Goal: Transaction & Acquisition: Purchase product/service

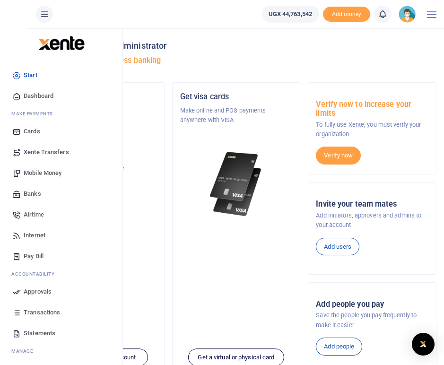
click at [34, 313] on span "Transactions" at bounding box center [42, 312] width 36 height 9
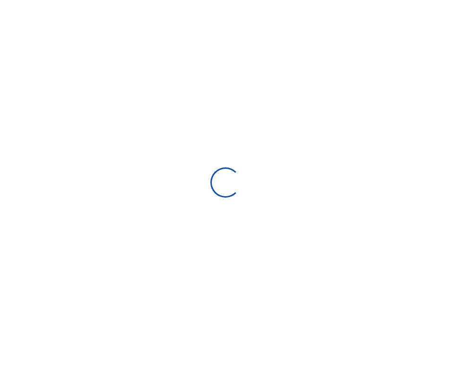
select select
type input "07/25/2025 - 08/23/2025"
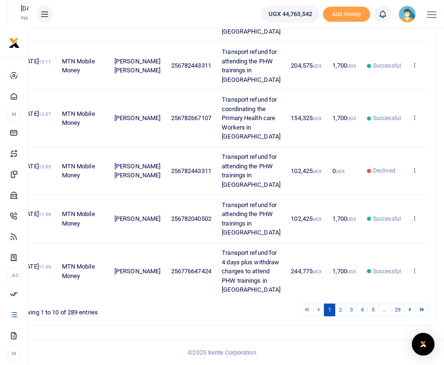
scroll to position [435, 0]
click at [44, 13] on icon at bounding box center [44, 14] width 9 height 10
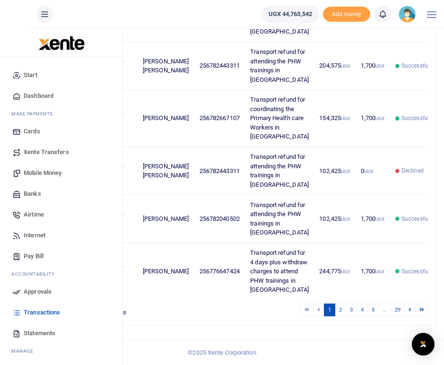
click at [46, 174] on span "Mobile Money" at bounding box center [43, 172] width 38 height 9
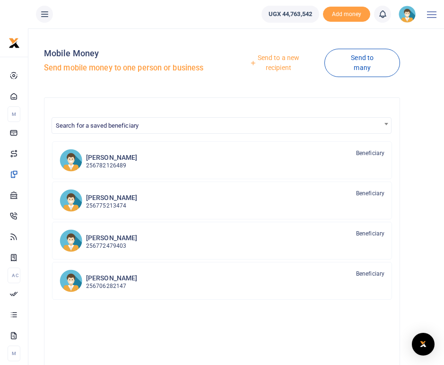
click at [282, 65] on link "Send to a new recipient" at bounding box center [275, 62] width 99 height 27
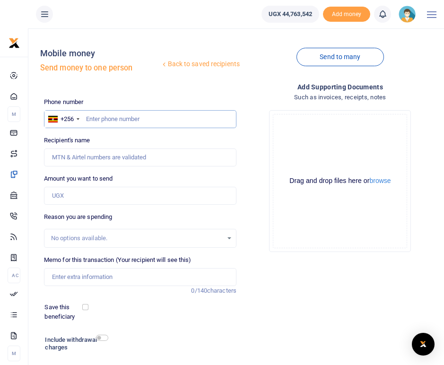
click at [105, 122] on input "text" at bounding box center [140, 119] width 192 height 18
type input "0777357590"
type input "Denis Oloya"
type input "0777357590"
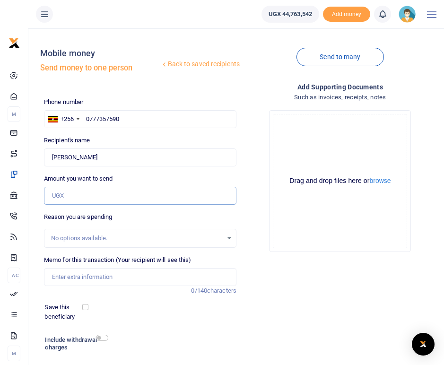
click at [89, 194] on input "Amount you want to send" at bounding box center [140, 196] width 192 height 18
type input "100,000"
click at [61, 278] on input "Memo for this transaction (Your recipient will see this)" at bounding box center [140, 277] width 192 height 18
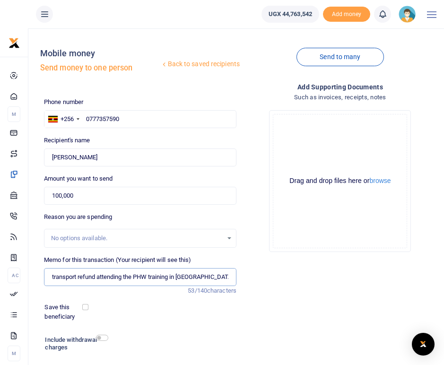
type input "transport refund attending the PHW training in Koboko"
click at [57, 196] on input "100,000" at bounding box center [140, 196] width 192 height 18
type input "250,000"
click at [124, 276] on input "transport refund attending the PHW training in Koboko" at bounding box center [140, 277] width 192 height 18
click at [171, 278] on input "transport refund attending the PHW training in Koboko" at bounding box center [140, 277] width 192 height 18
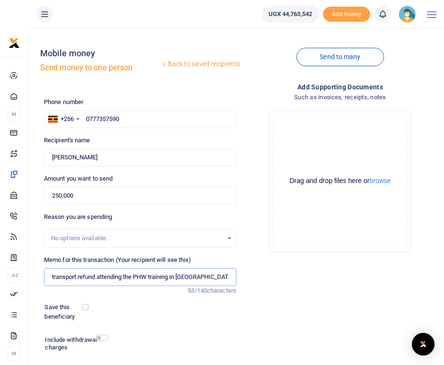
click at [98, 276] on input "transport refund attending the PHW training in Koboko" at bounding box center [140, 277] width 192 height 18
type input "transport refund for mobilising and attending the PHW training in Koboko"
click at [106, 339] on input "checkbox" at bounding box center [102, 338] width 12 height 6
checkbox input "true"
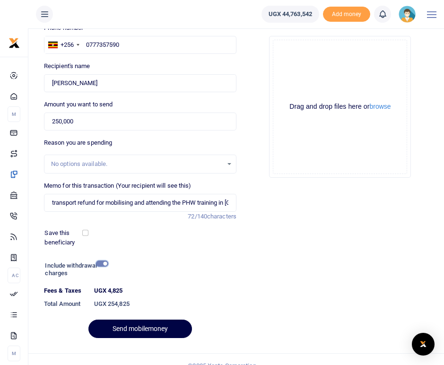
scroll to position [87, 0]
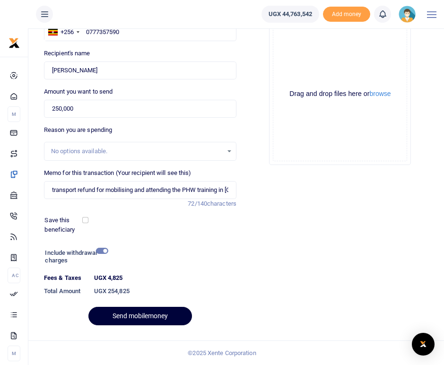
click at [151, 315] on button "Send mobilemoney" at bounding box center [140, 316] width 104 height 18
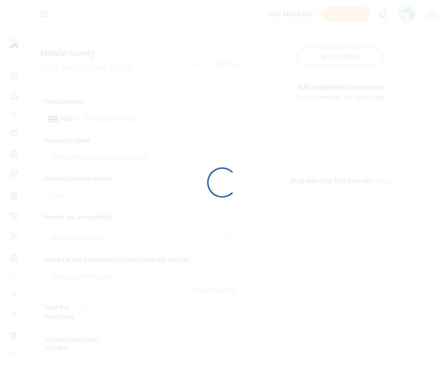
scroll to position [61, 0]
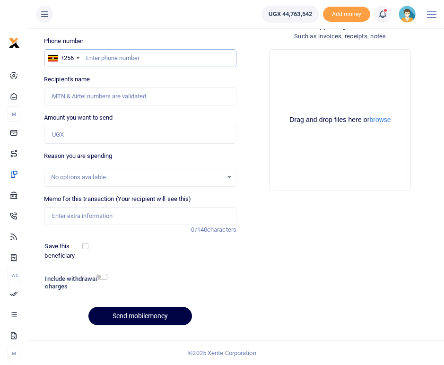
click at [121, 59] on input "text" at bounding box center [140, 58] width 192 height 18
type input "0785553368"
type input "Noleb Mugume Mugisha"
type input "0785553368"
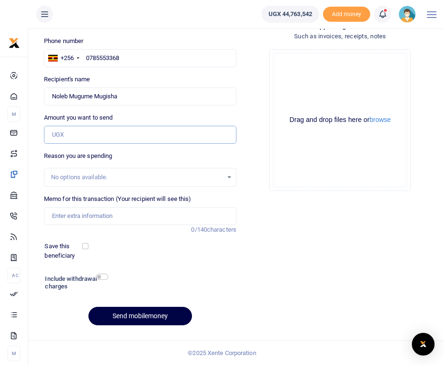
click at [73, 134] on input "Amount you want to send" at bounding box center [140, 135] width 192 height 18
type input "1,600,000"
click at [169, 159] on div "Reason you are spending No options available." at bounding box center [140, 168] width 192 height 35
click at [68, 216] on input "Memo for this transaction (Your recipient will see this)" at bounding box center [140, 216] width 192 height 18
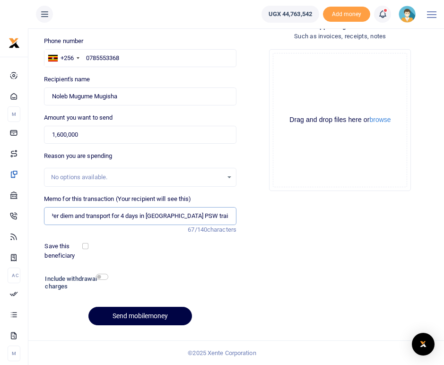
scroll to position [0, 6]
type input "Per diem and transport for 4 days in Kiruhura district PSW trainings"
click at [102, 277] on input "checkbox" at bounding box center [102, 277] width 12 height 6
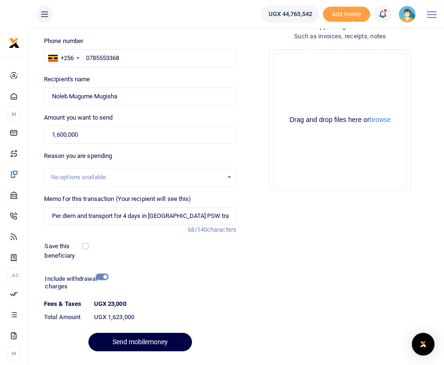
click at [102, 277] on input "checkbox" at bounding box center [102, 277] width 12 height 6
checkbox input "false"
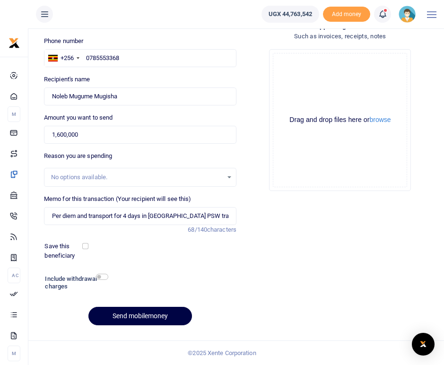
click at [279, 240] on div "Add supporting Documents Such as invoices, receipts, notes Drop your files here…" at bounding box center [340, 177] width 200 height 313
click at [150, 317] on button "Send mobilemoney" at bounding box center [140, 316] width 104 height 18
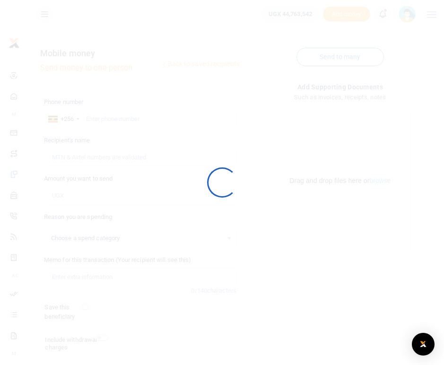
scroll to position [61, 0]
select select
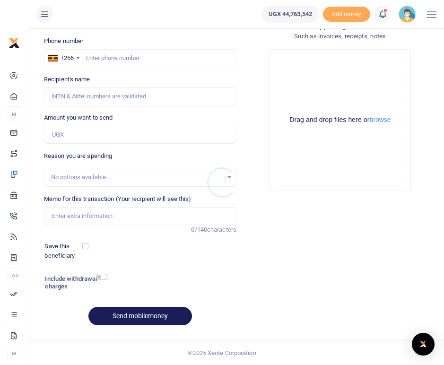
click at [113, 59] on div at bounding box center [222, 182] width 444 height 365
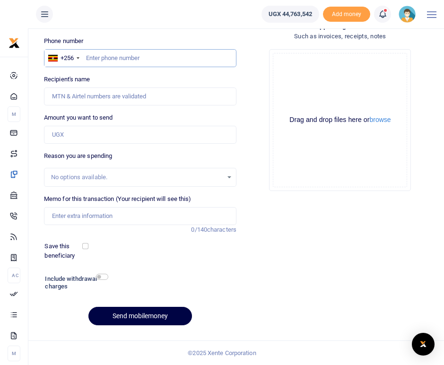
click at [113, 59] on input "text" at bounding box center [140, 58] width 192 height 18
type input "B"
type input "0774066628"
type input "[PERSON_NAME] Bitwiire"
type input "0774066628"
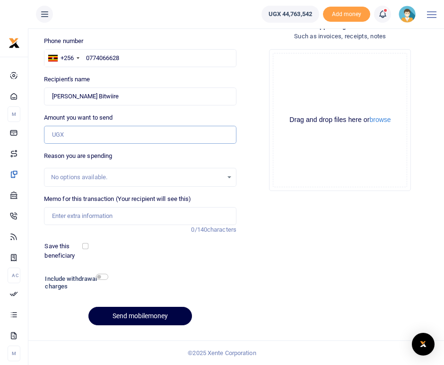
click at [72, 134] on input "Amount you want to send" at bounding box center [140, 135] width 192 height 18
type input "1,160,000"
click at [139, 148] on div "Phone number +256 [GEOGRAPHIC_DATA] [PHONE_NUMBER] Phone is required. Recipient…" at bounding box center [140, 184] width 200 height 297
click at [59, 218] on input "Memo for this transaction (Your recipient will see this)" at bounding box center [140, 216] width 192 height 18
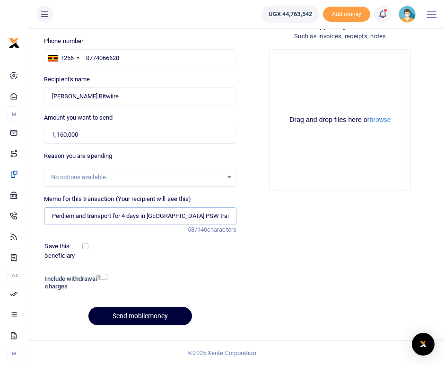
type input "Perdiem and transport for 4 days in [GEOGRAPHIC_DATA] PSW trainings"
click at [157, 319] on button "Send mobilemoney" at bounding box center [140, 316] width 104 height 18
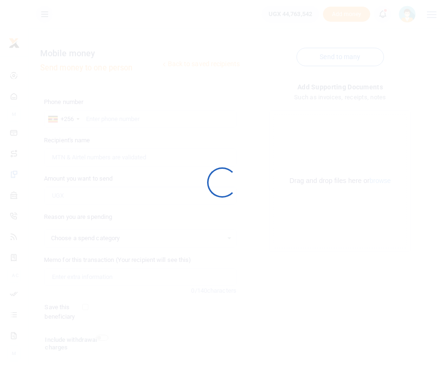
scroll to position [61, 0]
select select
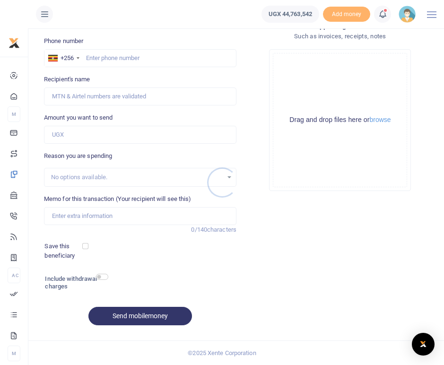
click at [116, 60] on div at bounding box center [222, 182] width 444 height 365
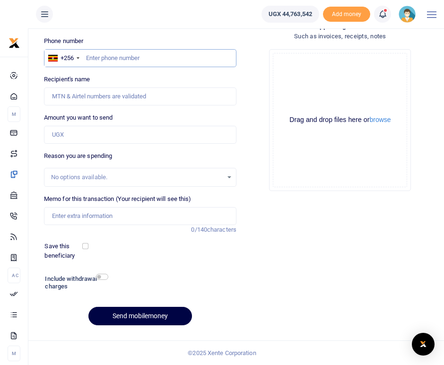
click at [105, 59] on input "text" at bounding box center [140, 58] width 192 height 18
type input "0782938024"
type input "Martha Nantayi"
type input "0782938024"
click at [73, 134] on input "Amount you want to send" at bounding box center [140, 135] width 192 height 18
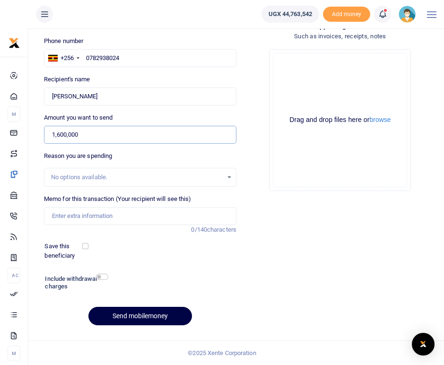
type input "1,600,000"
click at [215, 145] on div "Phone number +256 Uganda +256 0782938024 Phone is required. Recipient's name Fo…" at bounding box center [140, 184] width 200 height 297
click at [83, 220] on input "Memo for this transaction (Your recipient will see this)" at bounding box center [140, 216] width 192 height 18
type input "T"
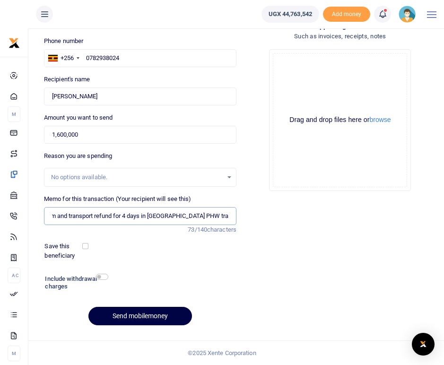
scroll to position [0, 21]
type input "Perdiem and transport refund for 4 days in Isingiro district PHW trainings"
click at [193, 261] on div "Phone number +256 Uganda +256 0782938024 Phone is required. Recipient's name Fo…" at bounding box center [140, 184] width 200 height 297
click at [154, 314] on button "Send mobilemoney" at bounding box center [140, 316] width 104 height 18
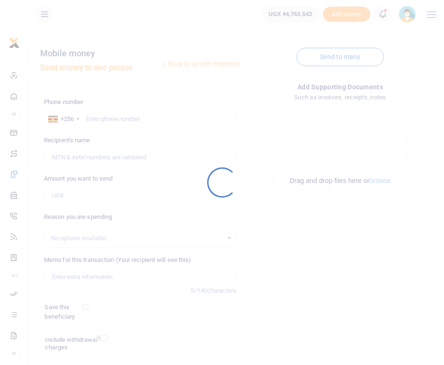
scroll to position [61, 0]
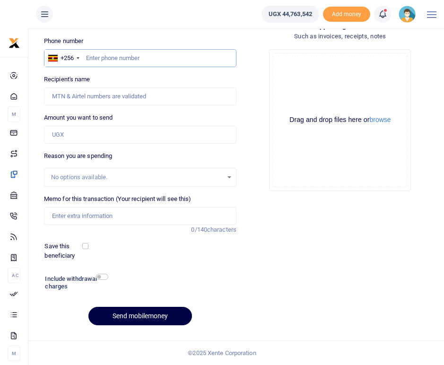
click at [102, 57] on input "text" at bounding box center [140, 58] width 192 height 18
type input "0703608878"
type input "[PERSON_NAME] Alucu"
type input "0703608878"
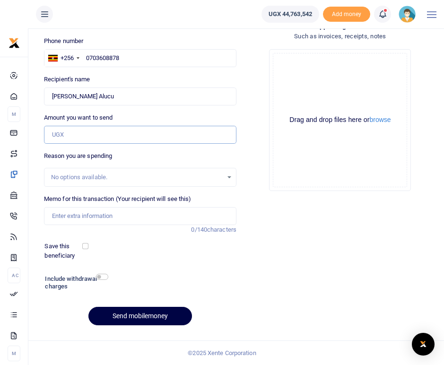
click at [81, 133] on input "Amount you want to send" at bounding box center [140, 135] width 192 height 18
type input "1,400,000"
click at [144, 150] on div "Phone number +256 Uganda +256 0703608878 Phone is required. Recipient's name Fo…" at bounding box center [140, 184] width 200 height 297
click at [64, 213] on input "Memo for this transaction (Your recipient will see this)" at bounding box center [140, 216] width 192 height 18
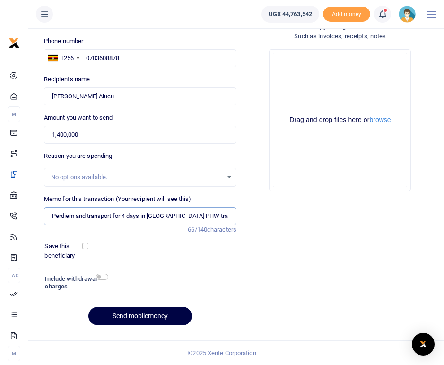
scroll to position [0, 2]
type input "Perdiem and transport for 4 days in Isingiro district PHW trainings"
click at [163, 263] on div "Phone number +256 Uganda +256 0703608878 Phone is required. Recipient's name Fo…" at bounding box center [140, 184] width 200 height 297
click at [148, 318] on button "Send mobilemoney" at bounding box center [140, 316] width 104 height 18
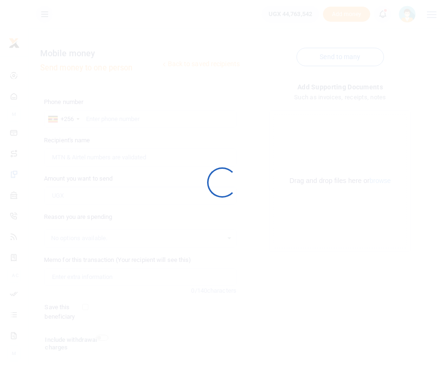
scroll to position [61, 0]
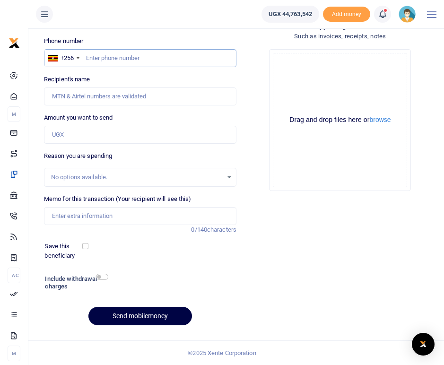
click at [122, 55] on input "text" at bounding box center [140, 58] width 192 height 18
type input "0752846391"
type input "[PERSON_NAME]"
type input "0752846391"
click at [60, 135] on input "Amount you want to send" at bounding box center [140, 135] width 192 height 18
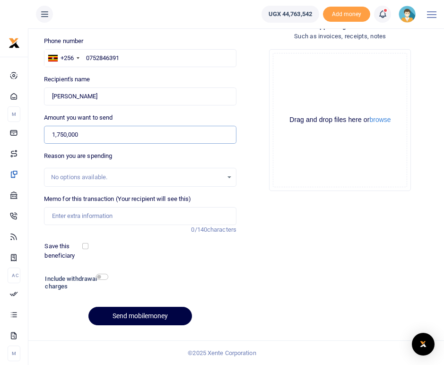
type input "1,750,000"
click at [70, 217] on input "Memo for this transaction (Your recipient will see this)" at bounding box center [140, 216] width 192 height 18
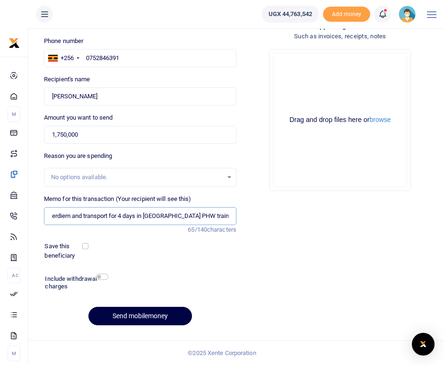
scroll to position [0, 7]
type input "Perdiem and transport for 4 days in Pakwach district PHW trainings"
click at [153, 261] on div "Phone number +256 Uganda +256 0752846391 Phone is required. Recipient's name Fo…" at bounding box center [140, 184] width 200 height 297
click at [160, 318] on button "Send mobilemoney" at bounding box center [140, 316] width 104 height 18
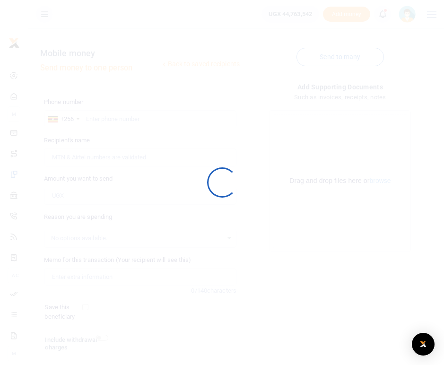
scroll to position [61, 0]
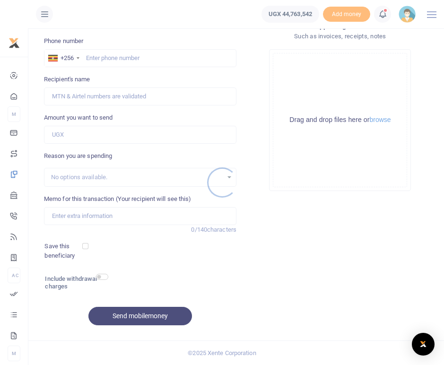
click at [107, 56] on div at bounding box center [222, 182] width 444 height 365
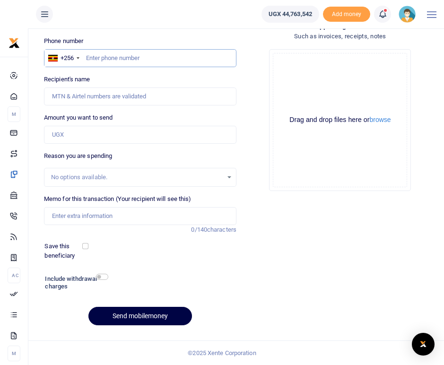
click at [107, 56] on input "text" at bounding box center [140, 58] width 192 height 18
type input "0782541793"
type input "[PERSON_NAME]"
type input "0782541793"
click at [73, 131] on input "Amount you want to send" at bounding box center [140, 135] width 192 height 18
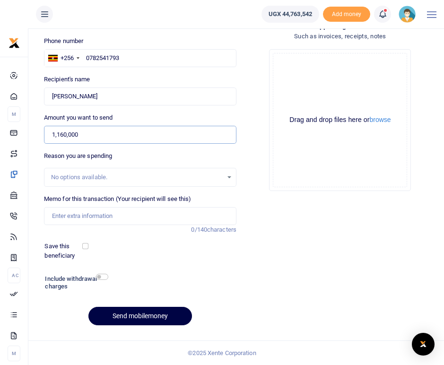
type input "1,160,000"
click at [157, 154] on div "Reason you are spending No options available." at bounding box center [140, 168] width 192 height 35
click at [62, 220] on input "Memo for this transaction (Your recipient will see this)" at bounding box center [140, 216] width 192 height 18
type input "T"
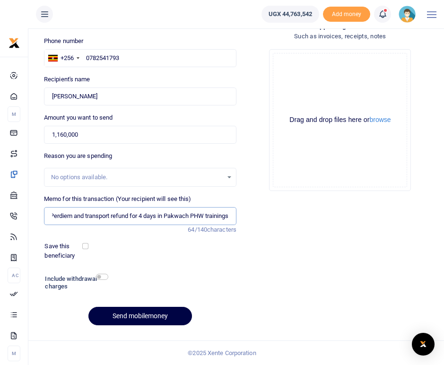
scroll to position [0, 6]
type input "Perdiem and transport refund for 4 days in Pakwach PHW trainings"
click at [192, 258] on div "Save this beneficiary" at bounding box center [134, 251] width 187 height 18
click at [137, 313] on button "Send mobilemoney" at bounding box center [140, 316] width 104 height 18
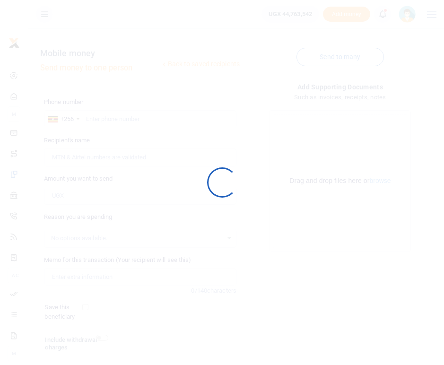
scroll to position [61, 0]
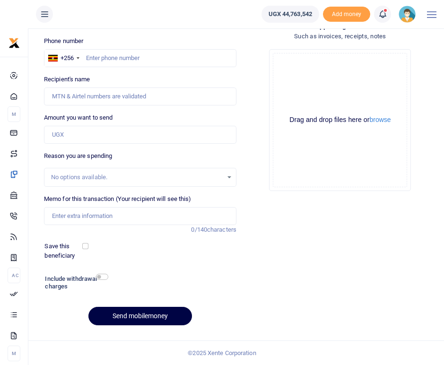
click at [107, 56] on div at bounding box center [222, 182] width 444 height 365
click at [107, 56] on input "text" at bounding box center [140, 58] width 192 height 18
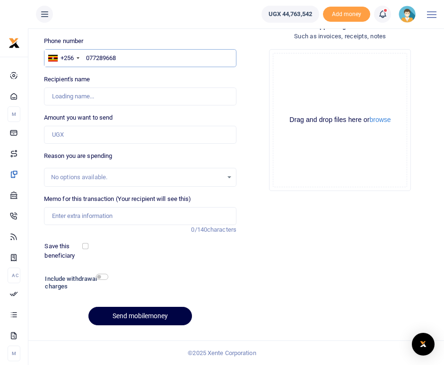
type input "0772896681"
type input "[PERSON_NAME]"
type input "0772896681"
click at [62, 138] on input "Amount you want to send" at bounding box center [140, 135] width 192 height 18
type input "1,600,000"
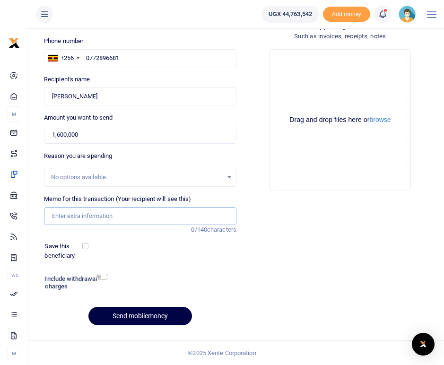
click at [68, 215] on input "Memo for this transaction (Your recipient will see this)" at bounding box center [140, 216] width 192 height 18
type input "Perdiem and transport for 4 days in [GEOGRAPHIC_DATA] PHW trainings"
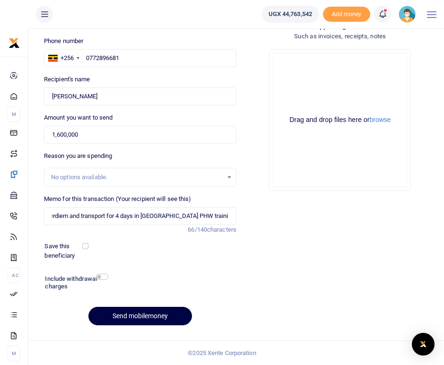
scroll to position [0, 0]
click at [194, 267] on div "Phone number +256 [GEOGRAPHIC_DATA] [PHONE_NUMBER] Phone is required. Recipient…" at bounding box center [140, 184] width 200 height 297
click at [159, 315] on button "Send mobilemoney" at bounding box center [140, 316] width 104 height 18
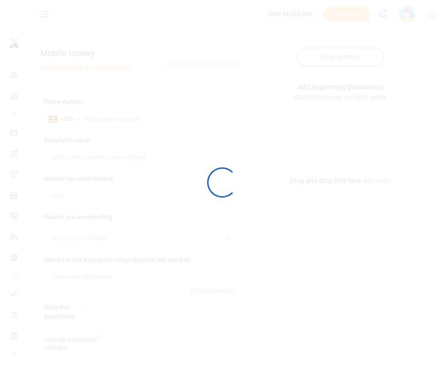
scroll to position [61, 0]
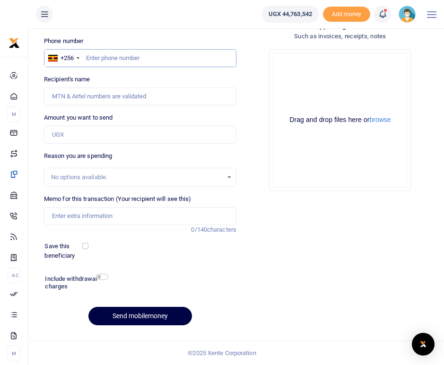
click at [110, 59] on input "text" at bounding box center [140, 58] width 192 height 18
type input "0782668370"
type input "[PERSON_NAME]"
type input "0782668370"
click at [69, 135] on input "Amount you want to send" at bounding box center [140, 135] width 192 height 18
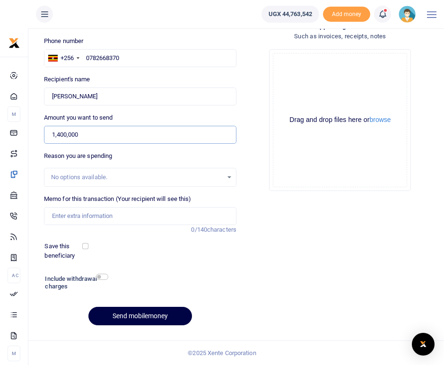
type input "1,400,000"
click at [162, 156] on div "Reason you are spending No options available." at bounding box center [140, 168] width 192 height 35
click at [62, 217] on input "Memo for this transaction (Your recipient will see this)" at bounding box center [140, 216] width 192 height 18
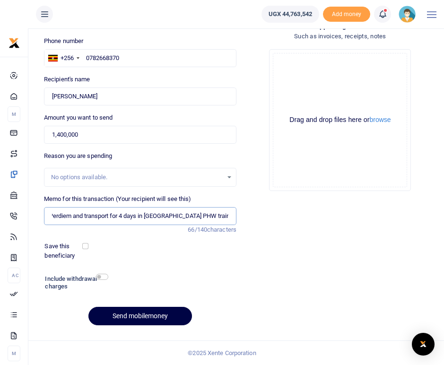
scroll to position [0, 6]
type input "Perdiem and transport for 4 days in [GEOGRAPHIC_DATA] PHW trainings"
click at [174, 271] on div "Phone number +256 Uganda +256 0782668370 Phone is required. Recipient's name Fo…" at bounding box center [140, 184] width 200 height 297
click at [137, 316] on button "Send mobilemoney" at bounding box center [140, 316] width 104 height 18
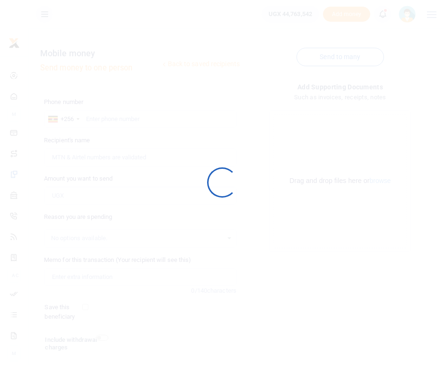
scroll to position [61, 0]
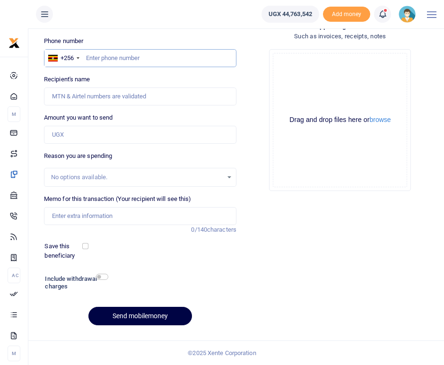
click at [111, 61] on input "text" at bounding box center [140, 58] width 192 height 18
type input "0704168573"
type input "Kawooya Vincent"
type input "0704168573"
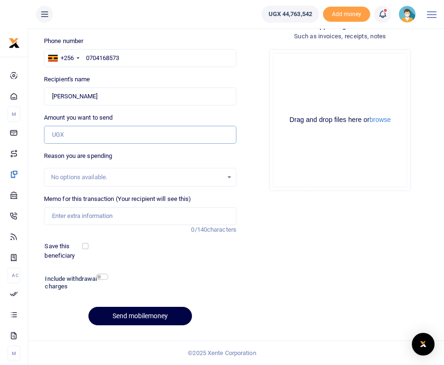
click at [56, 135] on input "Amount you want to send" at bounding box center [140, 135] width 192 height 18
click at [131, 154] on div "Reason you are spending No options available." at bounding box center [140, 168] width 192 height 35
click at [59, 217] on input "Memo for this transaction (Your recipient will see this)" at bounding box center [140, 216] width 192 height 18
click at [61, 134] on input "600,000" at bounding box center [140, 135] width 192 height 18
type input "960,000"
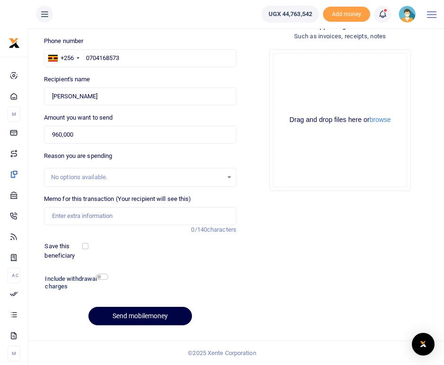
click at [189, 160] on div "Reason you are spending No options available." at bounding box center [140, 168] width 192 height 35
click at [86, 217] on input "Memo for this transaction (Your recipient will see this)" at bounding box center [140, 216] width 192 height 18
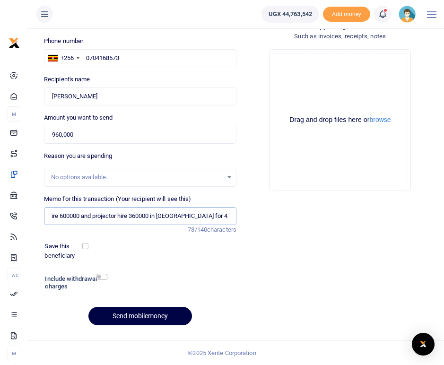
scroll to position [0, 19]
type input "Hall hire 600000 and projector hire 360000 in [GEOGRAPHIC_DATA] for 4 days"
click at [183, 263] on div "Phone number +256 Uganda +256 0704168573 Phone is required. Recipient's name Fo…" at bounding box center [140, 184] width 200 height 297
click at [216, 217] on input "Hall hire 600000 and projector hire 360000 in [GEOGRAPHIC_DATA] for 4 days" at bounding box center [140, 216] width 192 height 18
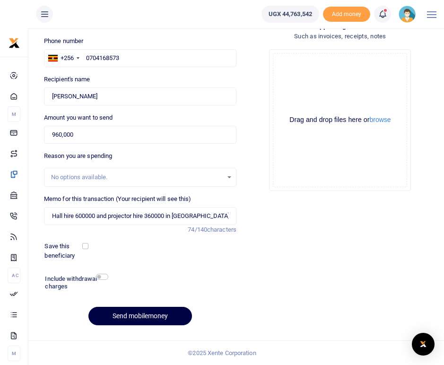
click at [216, 261] on div "Phone number +256 Uganda +256 0704168573 Phone is required. Recipient's name Fo…" at bounding box center [140, 184] width 200 height 297
click at [104, 277] on input "checkbox" at bounding box center [102, 277] width 12 height 6
checkbox input "true"
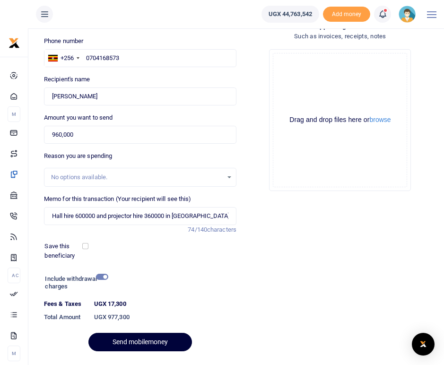
click at [138, 341] on button "Send mobilemoney" at bounding box center [140, 342] width 104 height 18
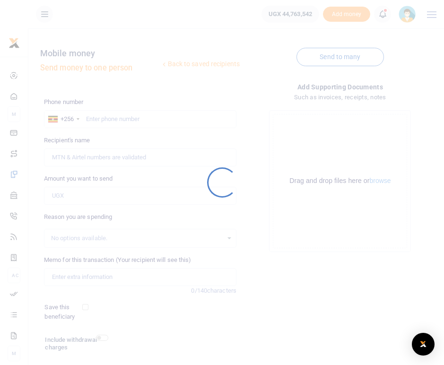
scroll to position [61, 0]
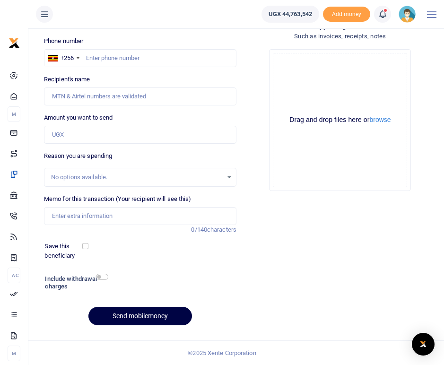
click at [383, 14] on icon at bounding box center [382, 14] width 9 height 10
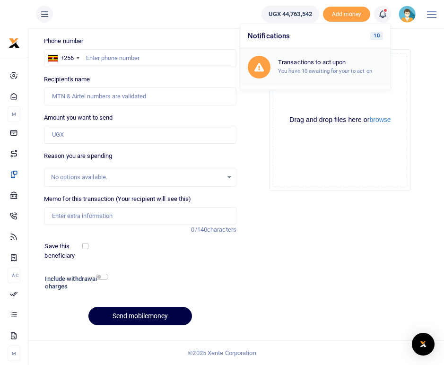
click at [302, 67] on div "Transactions to act upon You have 10 awaiting for your to act on" at bounding box center [330, 67] width 105 height 17
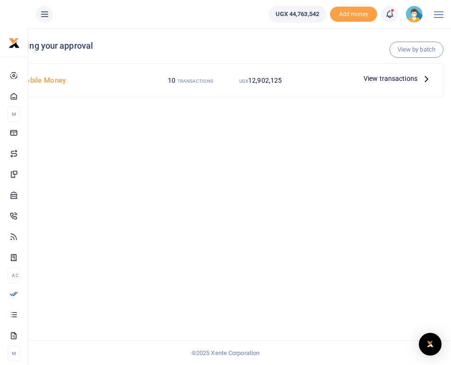
click at [426, 78] on icon at bounding box center [426, 78] width 10 height 10
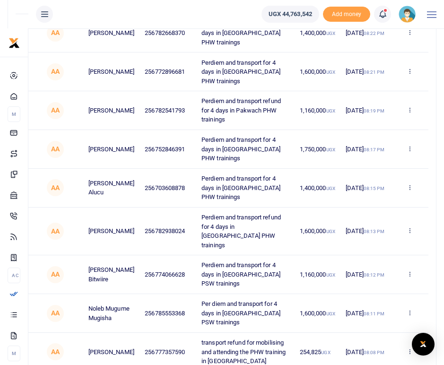
scroll to position [204, 0]
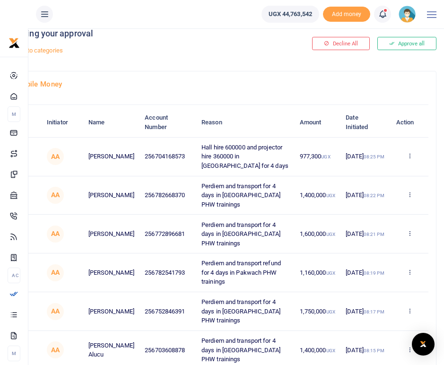
scroll to position [0, 0]
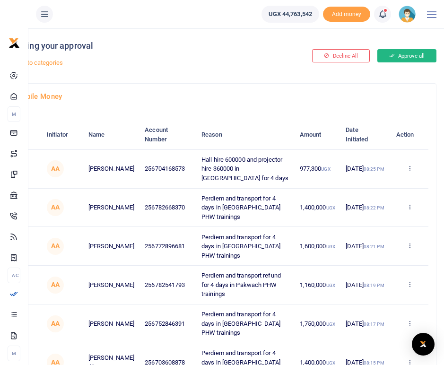
click at [403, 56] on button "Approve all" at bounding box center [406, 55] width 59 height 13
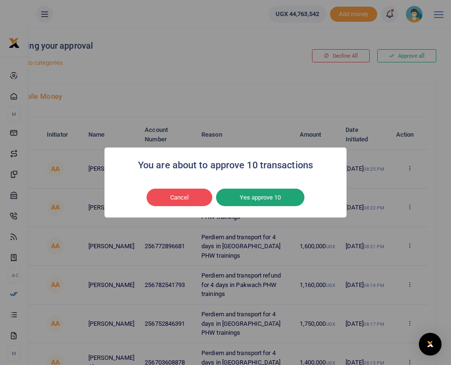
click at [253, 198] on button "Yes approve 10" at bounding box center [260, 198] width 88 height 18
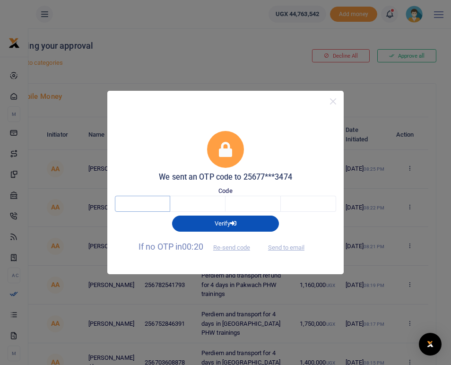
click at [147, 204] on input "text" at bounding box center [142, 204] width 55 height 16
type input "1"
type input "3"
type input "8"
type input "1"
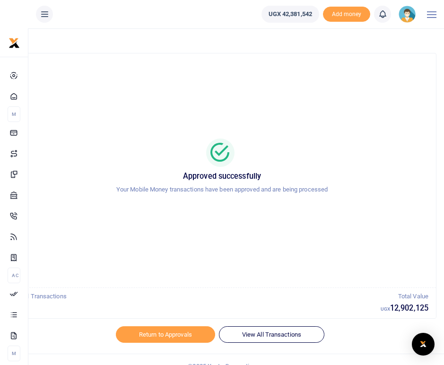
click at [408, 17] on img at bounding box center [407, 14] width 17 height 17
click at [276, 109] on div "Approved successfully Your Mobile Money transactions have been approved and are…" at bounding box center [221, 170] width 405 height 219
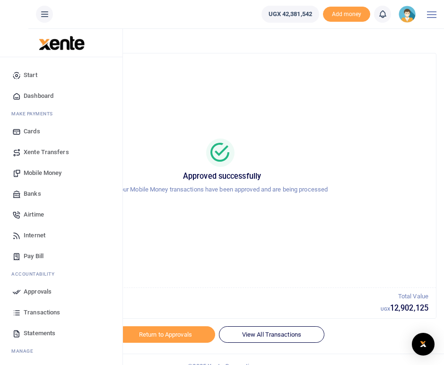
click at [33, 313] on span "Transactions" at bounding box center [42, 312] width 36 height 9
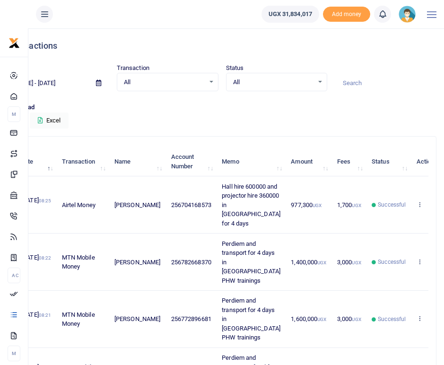
click at [409, 14] on img at bounding box center [407, 14] width 17 height 17
click at [380, 69] on link "Logout" at bounding box center [381, 68] width 75 height 13
